Goal: Task Accomplishment & Management: Use online tool/utility

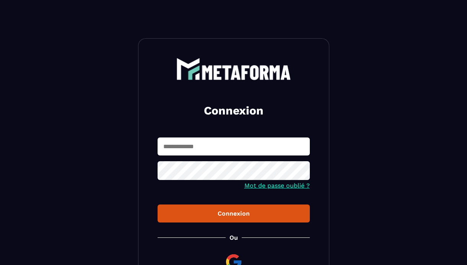
click at [167, 144] on input "text" at bounding box center [234, 146] width 152 height 18
type input "**********"
click at [158, 204] on button "Connexion" at bounding box center [234, 213] width 152 height 18
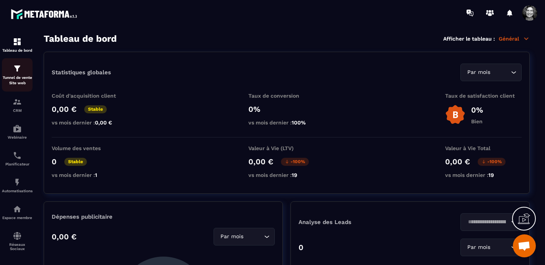
click at [19, 70] on img at bounding box center [17, 68] width 9 height 9
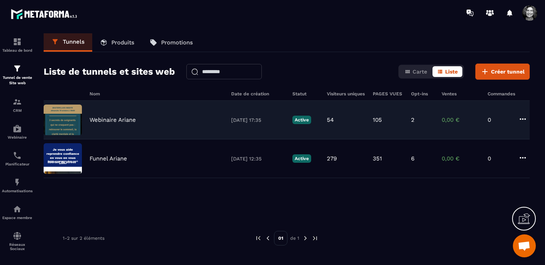
click at [118, 121] on p "Webinaire Ariane" at bounding box center [113, 119] width 46 height 7
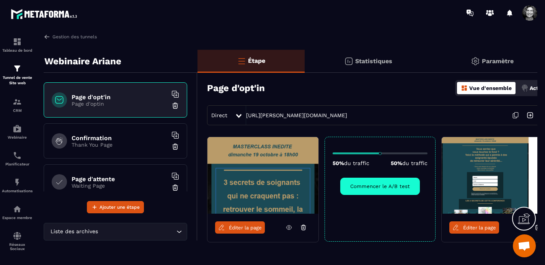
click at [467, 115] on icon at bounding box center [515, 115] width 15 height 15
click at [337, 116] on link "[URL][PERSON_NAME][DOMAIN_NAME]" at bounding box center [296, 115] width 101 height 6
